Goal: Check status: Check status

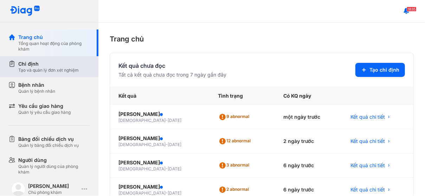
click at [49, 67] on div "Tạo và quản lý đơn xét nghiệm" at bounding box center [48, 70] width 60 height 6
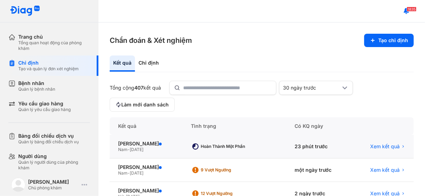
scroll to position [47, 0]
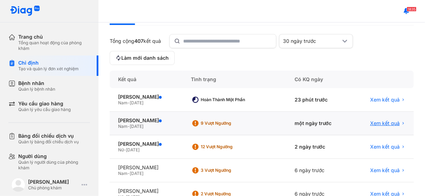
click at [377, 122] on span "Xem kết quả" at bounding box center [385, 123] width 30 height 6
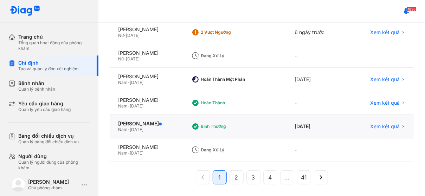
scroll to position [209, 0]
click at [235, 175] on span "2" at bounding box center [237, 177] width 4 height 8
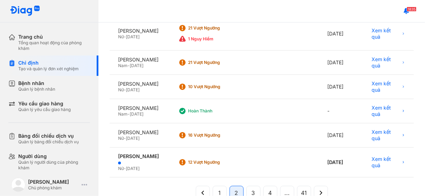
scroll to position [236, 0]
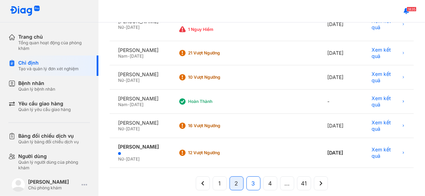
click at [263, 176] on button "3" at bounding box center [270, 183] width 14 height 14
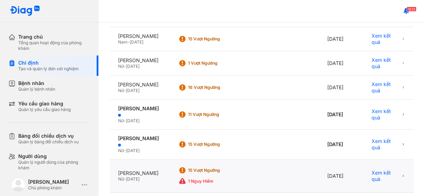
scroll to position [230, 0]
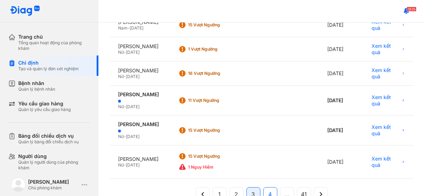
click at [280, 187] on button "4" at bounding box center [287, 194] width 14 height 14
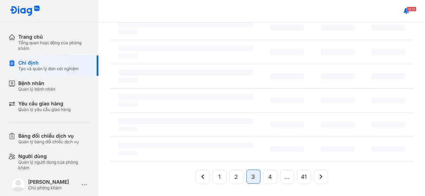
scroll to position [209, 0]
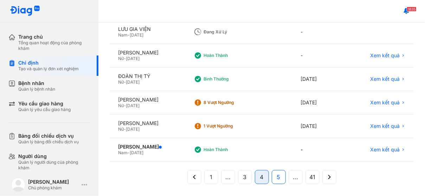
click at [277, 177] on span "5" at bounding box center [279, 177] width 4 height 8
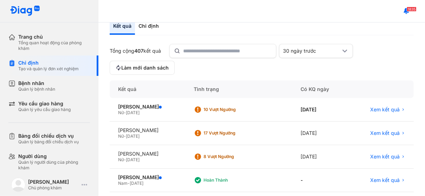
scroll to position [47, 0]
